Goal: Information Seeking & Learning: Learn about a topic

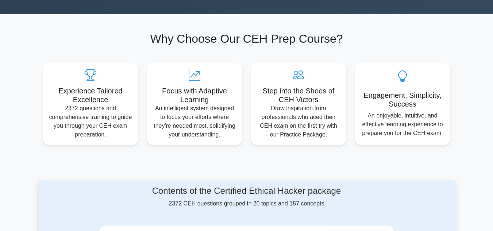
scroll to position [109, 0]
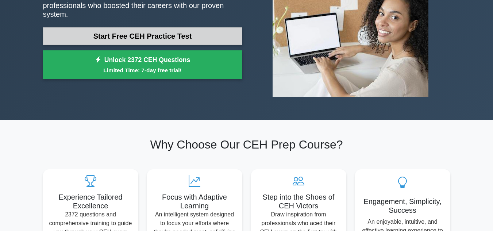
click at [184, 35] on link "Start Free CEH Practice Test" at bounding box center [142, 35] width 199 height 17
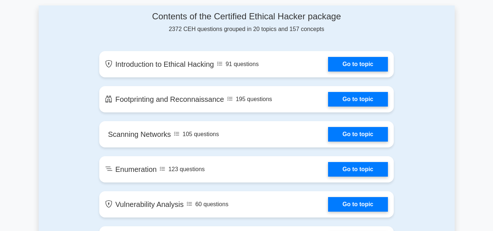
scroll to position [401, 0]
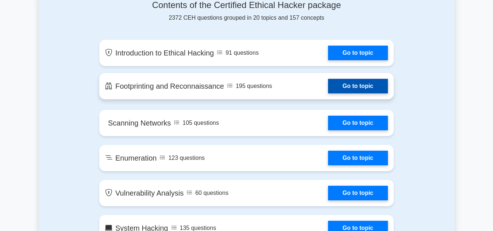
click at [343, 89] on link "Go to topic" at bounding box center [358, 86] width 60 height 15
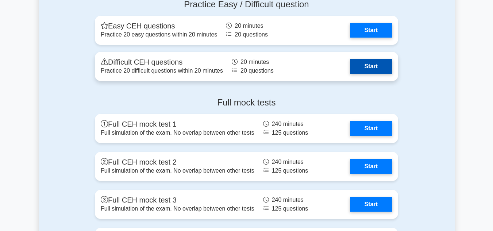
scroll to position [1282, 0]
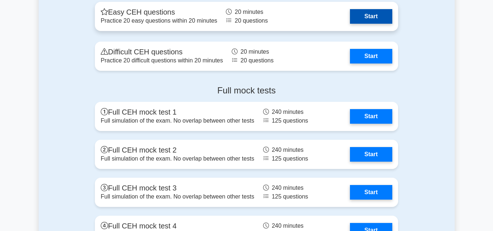
click at [370, 24] on link "Start" at bounding box center [371, 16] width 42 height 15
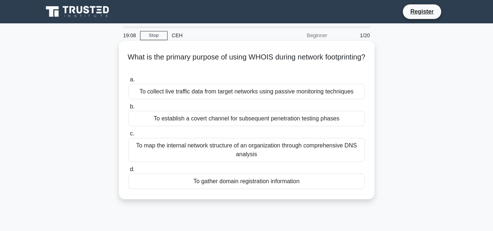
click at [213, 120] on div "To establish a covert channel for subsequent penetration testing phases" at bounding box center [246, 118] width 236 height 15
click at [128, 109] on input "b. To establish a covert channel for subsequent penetration testing phases" at bounding box center [128, 106] width 0 height 5
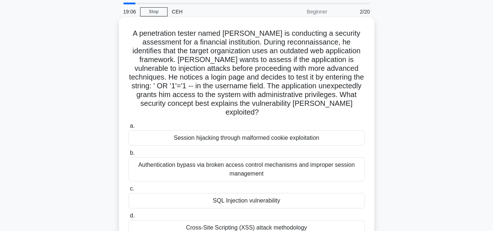
scroll to position [36, 0]
